Goal: Task Accomplishment & Management: Manage account settings

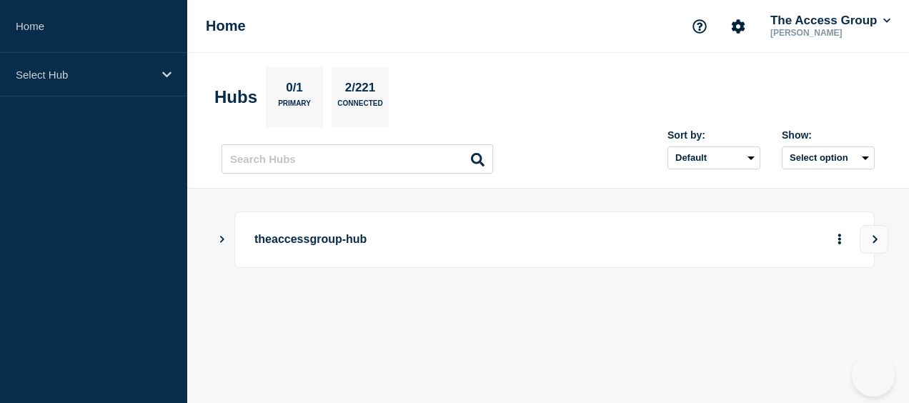
click at [879, 25] on button "The Access Group" at bounding box center [831, 21] width 126 height 14
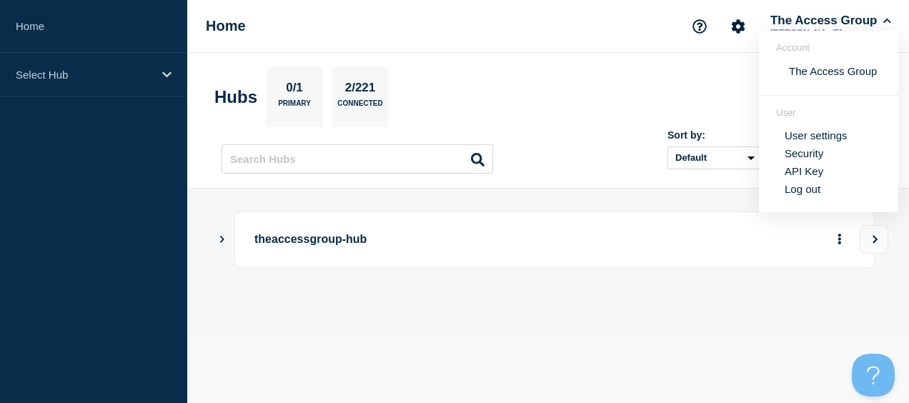
click at [842, 200] on section "User User settings Security API Key Log out" at bounding box center [828, 154] width 139 height 117
click at [814, 189] on button "Log out" at bounding box center [803, 189] width 36 height 12
click at [847, 30] on p "Karen Fisher" at bounding box center [831, 33] width 126 height 10
click at [847, 24] on button "The Access Group" at bounding box center [831, 21] width 126 height 14
click at [816, 192] on button "Log out" at bounding box center [803, 189] width 36 height 12
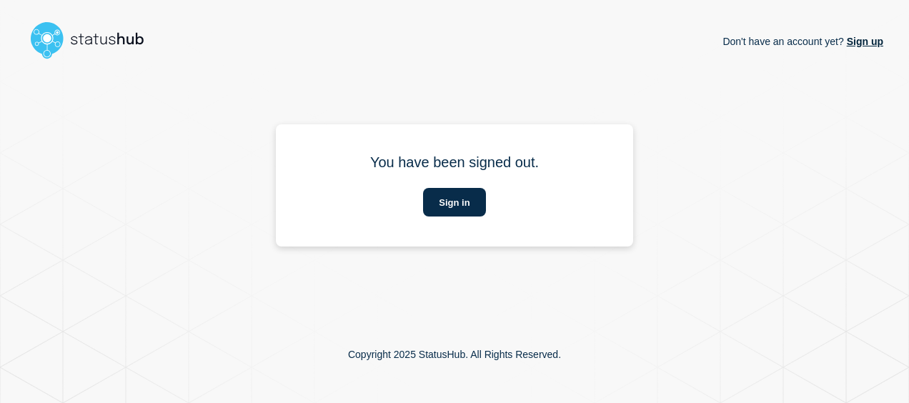
click at [459, 220] on section "You have been signed out. Sign in" at bounding box center [455, 185] width 358 height 122
click at [457, 202] on button "Sign in" at bounding box center [454, 202] width 62 height 29
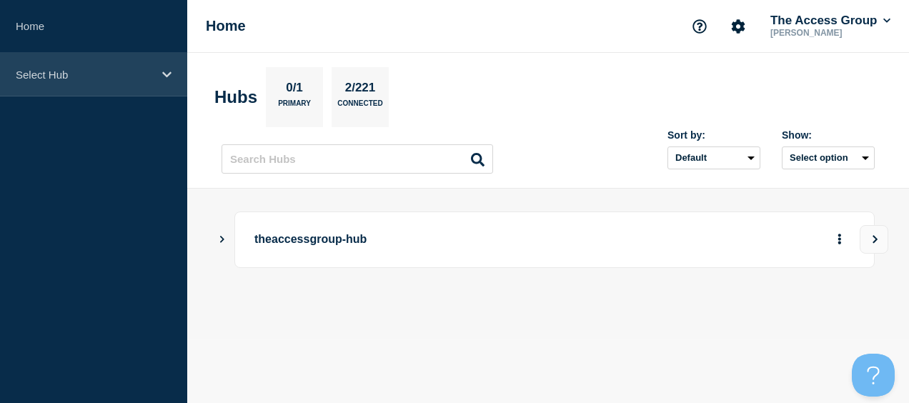
click at [132, 84] on div "Select Hub" at bounding box center [93, 75] width 187 height 44
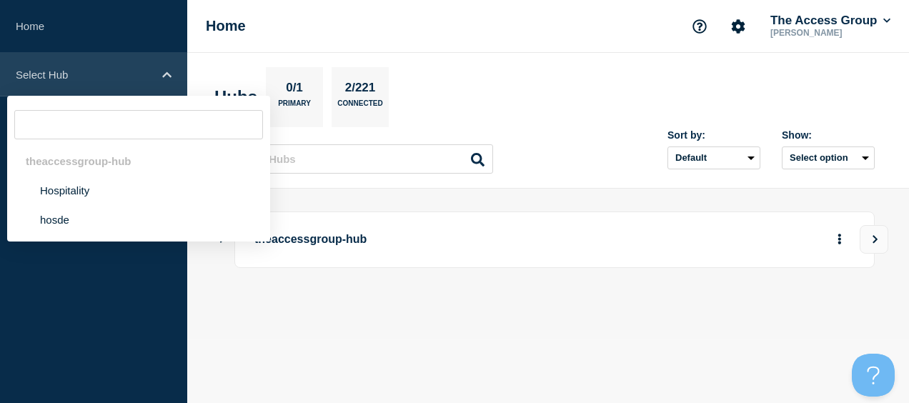
click at [132, 84] on div "Select Hub" at bounding box center [93, 75] width 187 height 44
